Goal: Communication & Community: Answer question/provide support

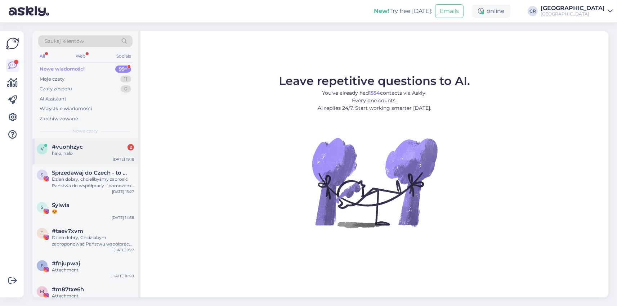
click at [88, 156] on div "halo, halo" at bounding box center [93, 153] width 82 height 6
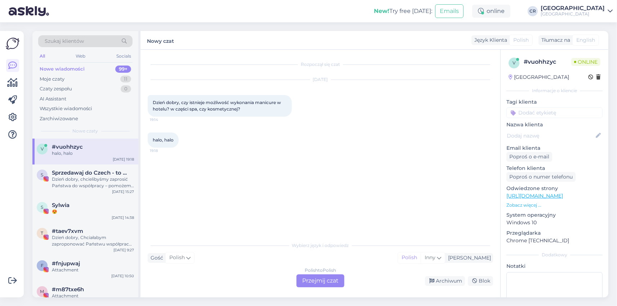
click at [311, 282] on div "Polish to Polish Przejmij czat" at bounding box center [321, 281] width 48 height 13
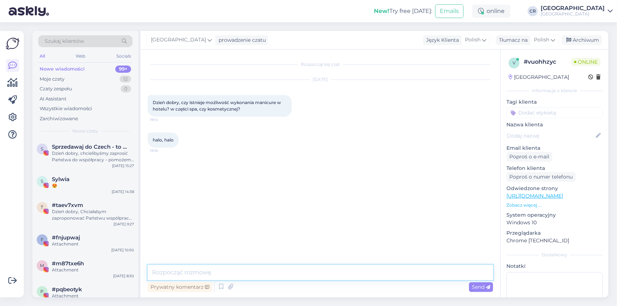
click at [291, 275] on textarea at bounding box center [321, 272] width 346 height 15
type textarea "Dobry wieczór. Niestety, w [GEOGRAPHIC_DATA] nie wykonujemy usługi manicure."
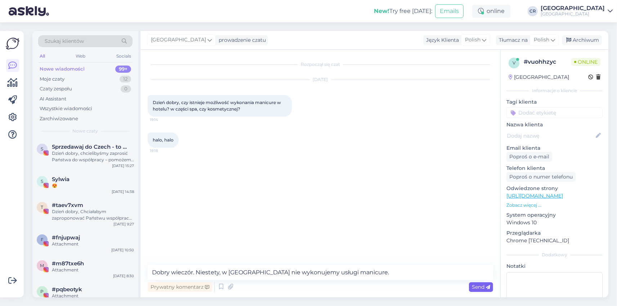
click at [477, 283] on div "Send" at bounding box center [481, 288] width 24 height 10
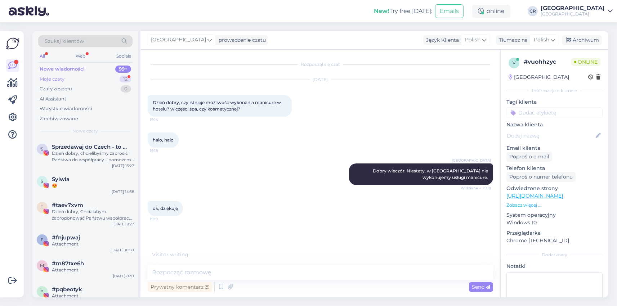
click at [60, 77] on div "Moje czaty" at bounding box center [52, 79] width 25 height 7
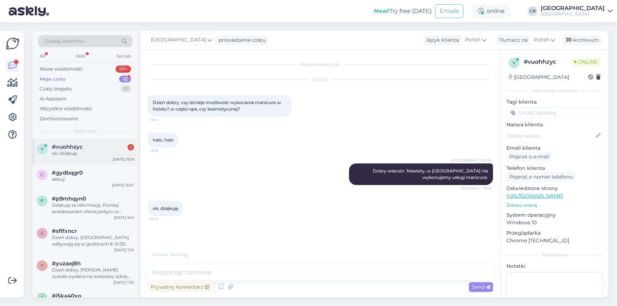
click at [95, 142] on div "v #vuohhzyc 1 ok, dziękuję [DATE] 19:19" at bounding box center [85, 152] width 106 height 26
click at [84, 173] on div "#gydbqgr0" at bounding box center [93, 173] width 82 height 6
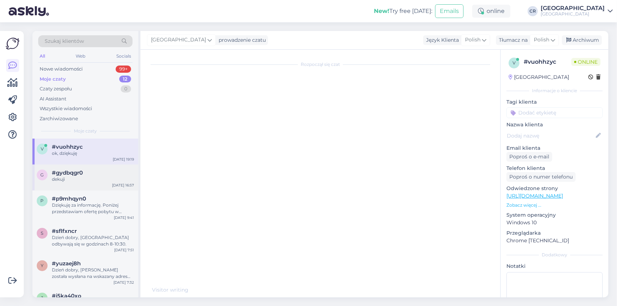
scroll to position [1, 0]
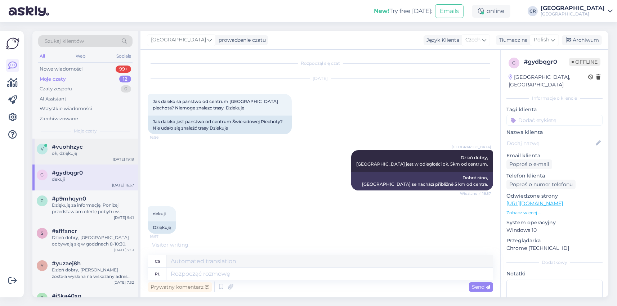
click at [85, 158] on div "v #vuohhzyc ok, dziękuję [DATE] 19:19" at bounding box center [85, 152] width 106 height 26
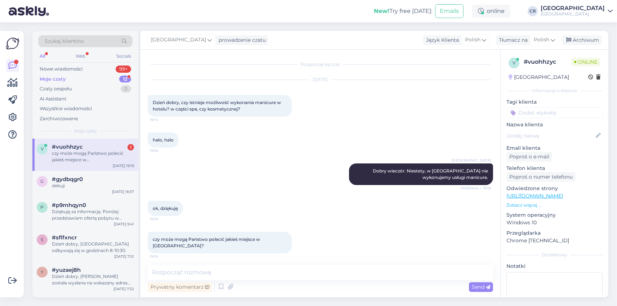
scroll to position [3, 0]
